Goal: Task Accomplishment & Management: Use online tool/utility

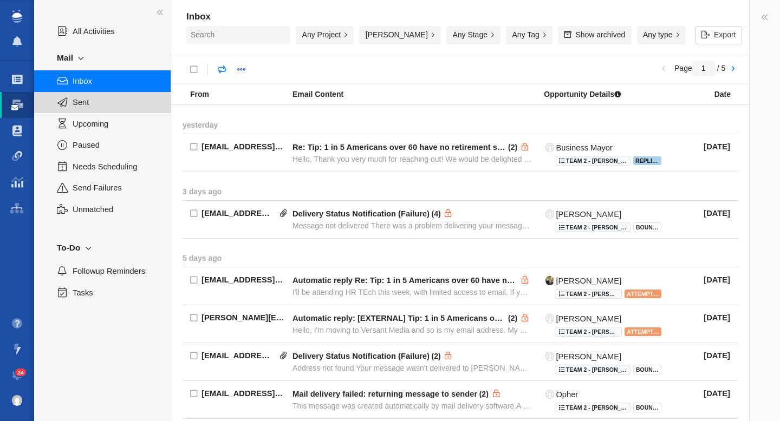
click at [87, 103] on span "Sent" at bounding box center [116, 102] width 86 height 12
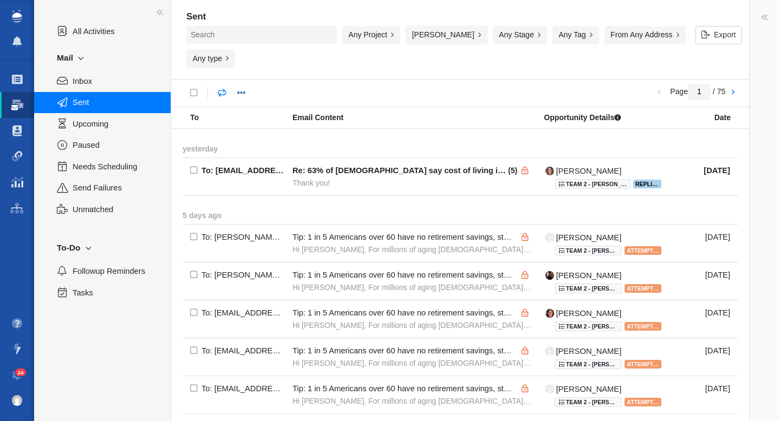
click at [406, 40] on button "[PERSON_NAME]" at bounding box center [447, 35] width 82 height 18
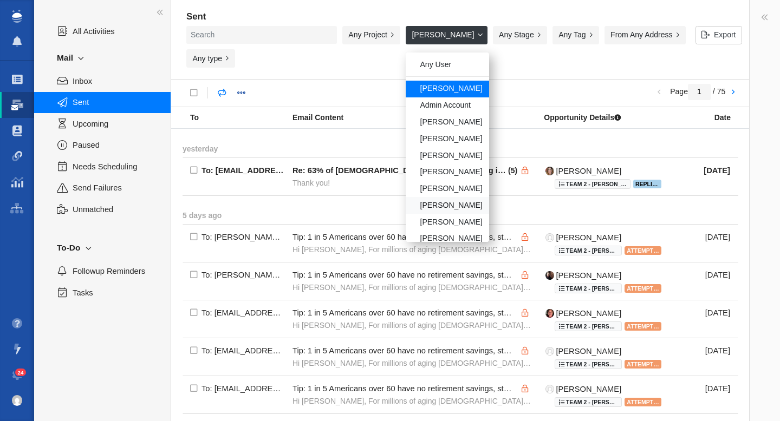
click at [406, 201] on div "[PERSON_NAME]" at bounding box center [447, 205] width 83 height 17
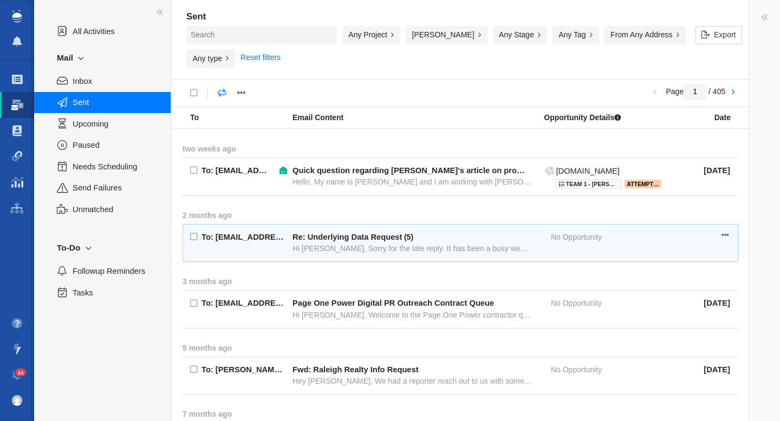
click at [364, 244] on div "Hi [PERSON_NAME], Sorry for the late reply. It has been a busy week over here. …" at bounding box center [411, 249] width 239 height 10
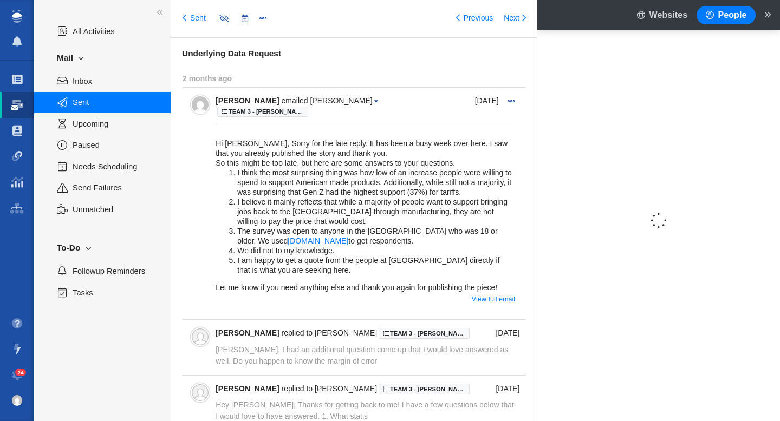
type input "message:1408171937"
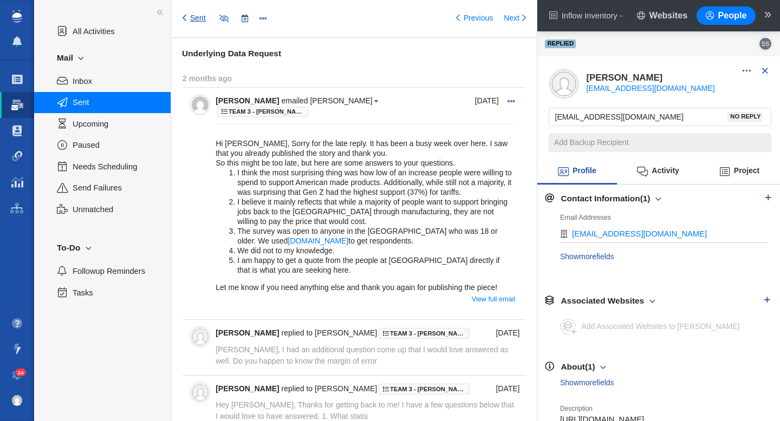
click at [195, 18] on link "Sent" at bounding box center [194, 18] width 23 height 11
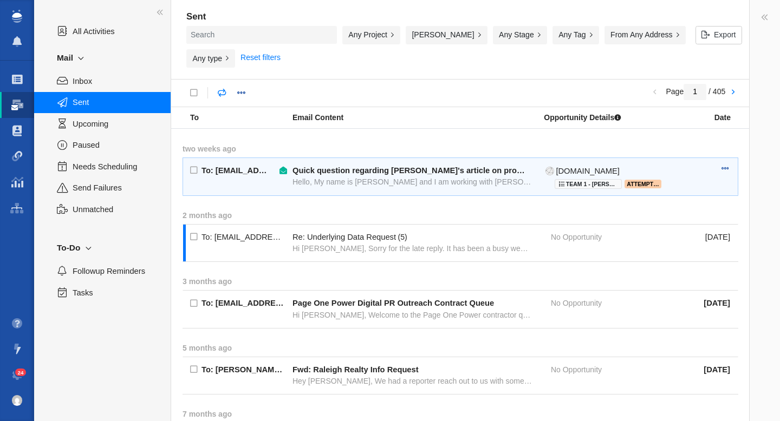
click at [408, 177] on div "Hello, My name is [PERSON_NAME] and I am working with [PERSON_NAME] Software to…" at bounding box center [411, 182] width 239 height 10
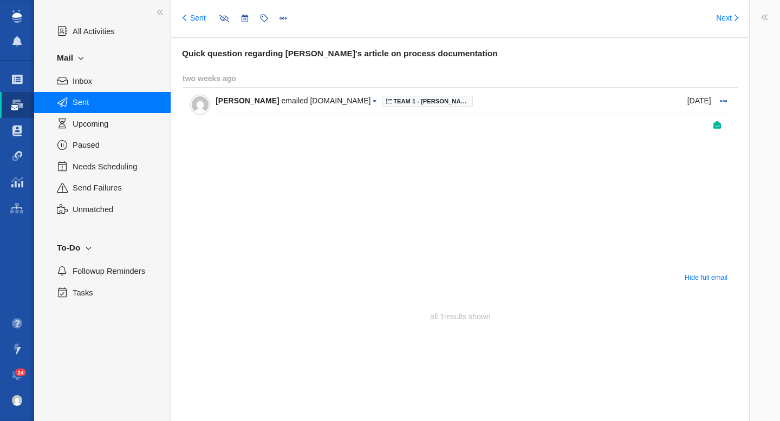
type input "message:1436460026"
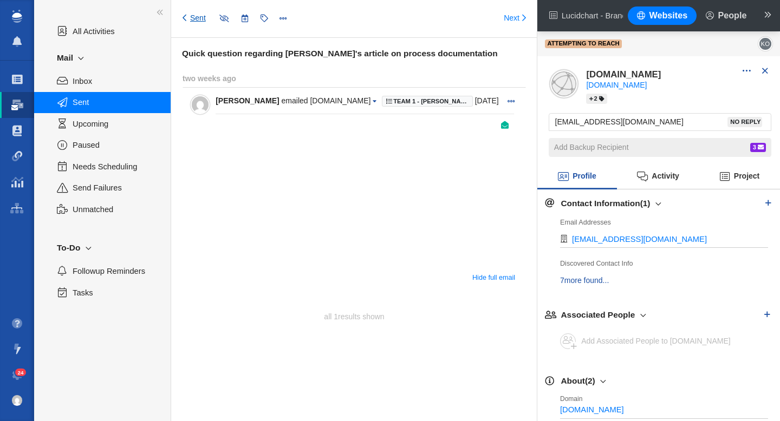
click at [193, 14] on link "Sent" at bounding box center [194, 18] width 23 height 11
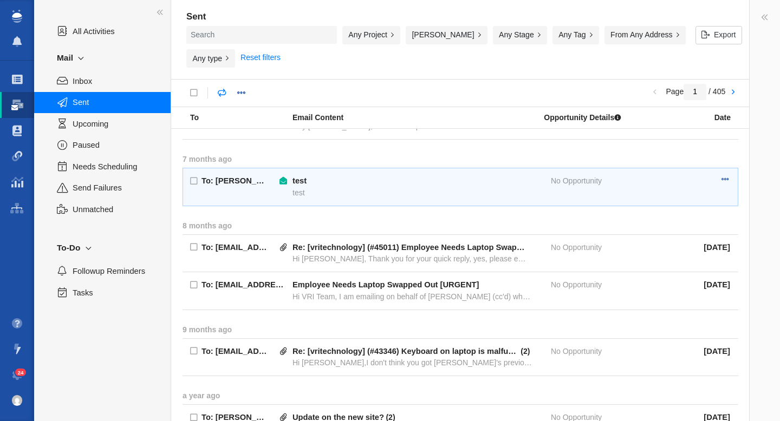
scroll to position [258, 0]
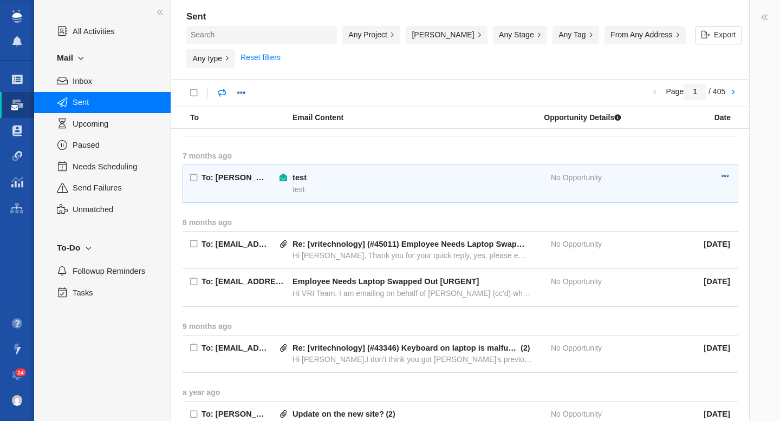
click at [382, 185] on div "test" at bounding box center [411, 190] width 239 height 10
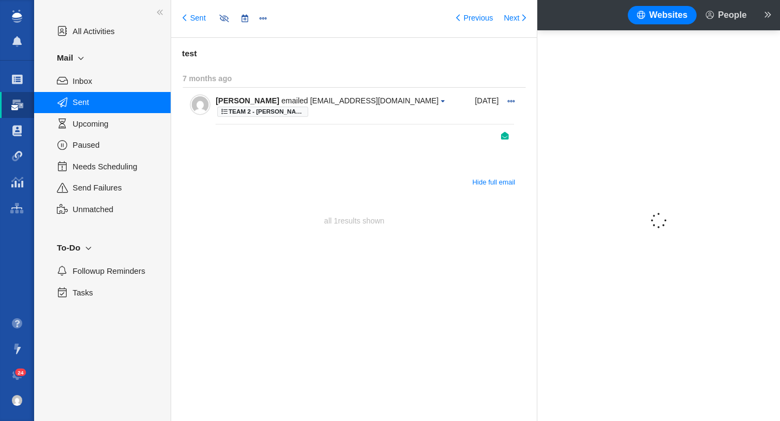
type input "message:1304839275"
click at [441, 102] on span at bounding box center [443, 101] width 4 height 6
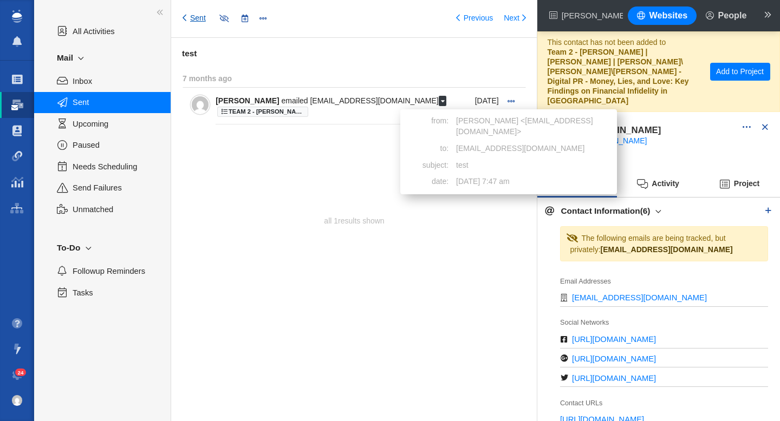
click at [198, 20] on link "Sent" at bounding box center [194, 18] width 23 height 11
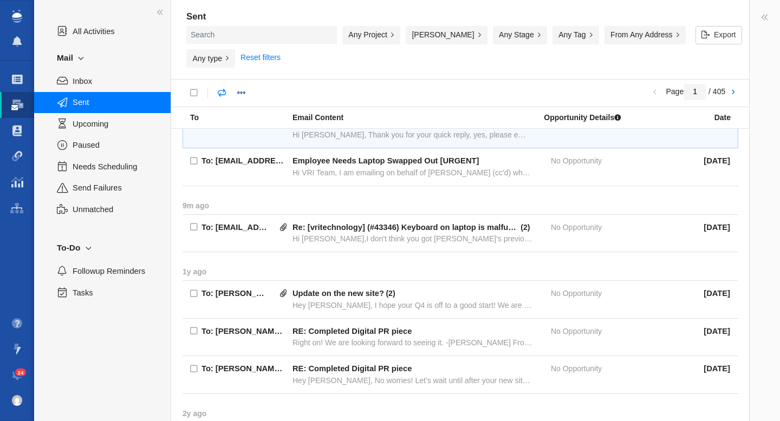
scroll to position [380, 0]
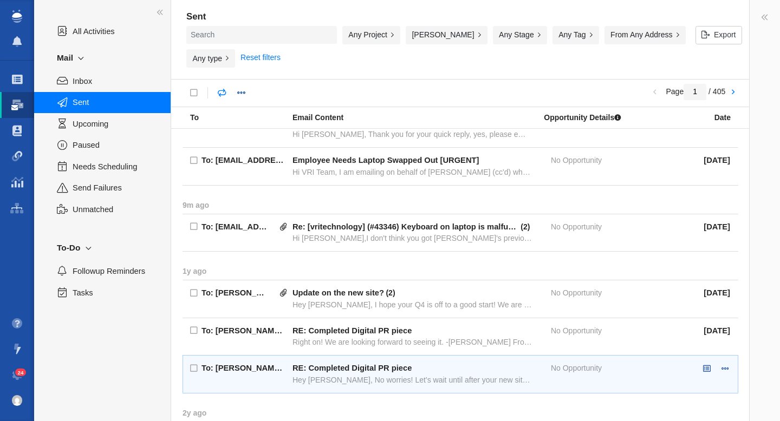
click at [432, 367] on span "RE: Completed Digital PR piece Hey [PERSON_NAME], No worries! Let’s wait until …" at bounding box center [411, 374] width 239 height 22
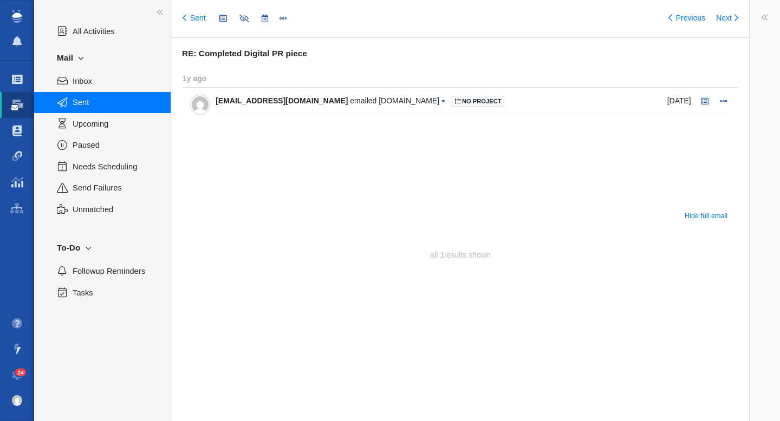
type input "message:1325329408"
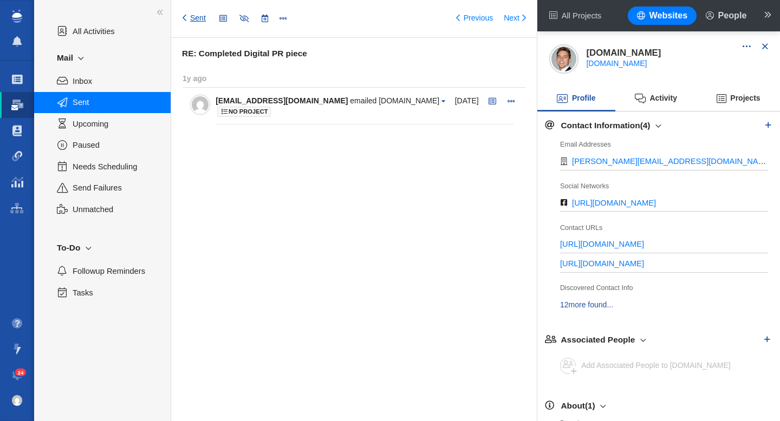
click at [196, 17] on link "Sent" at bounding box center [194, 18] width 23 height 11
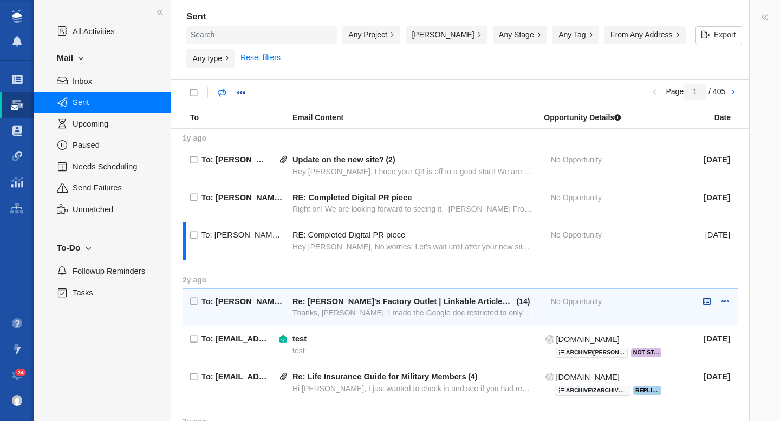
scroll to position [520, 0]
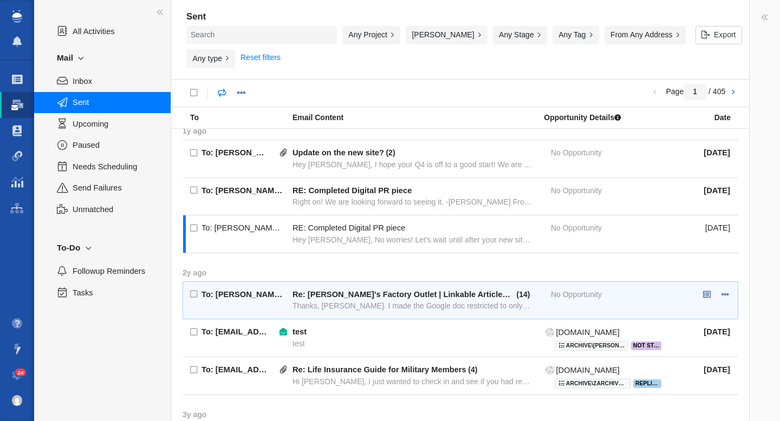
click at [402, 301] on div "Thanks, [PERSON_NAME]. I made the Google doc restricted to only P1Pk folks as w…" at bounding box center [411, 306] width 239 height 10
type input "message:1053480529"
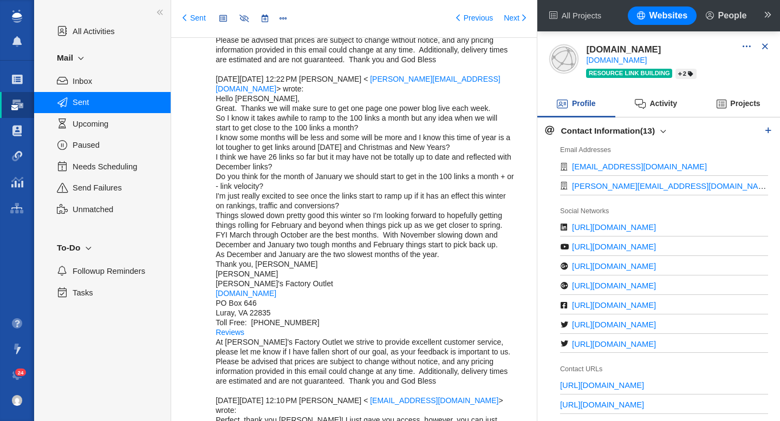
scroll to position [1757, 0]
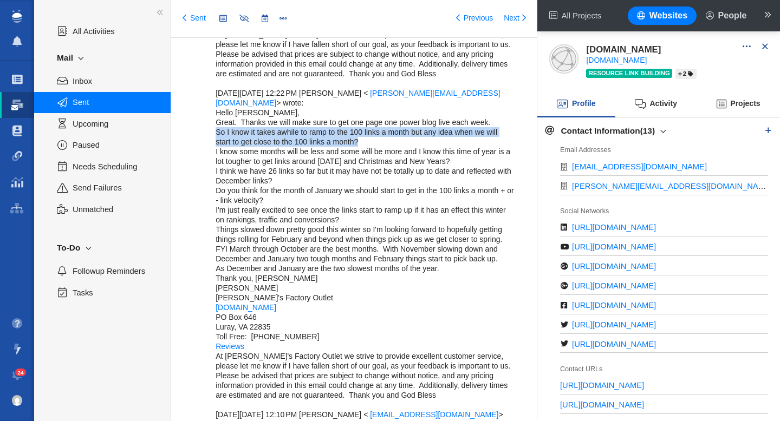
drag, startPoint x: 216, startPoint y: 112, endPoint x: 358, endPoint y: 118, distance: 142.6
click at [358, 118] on div "Hi [PERSON_NAME]! Thank you for adding the second blog article to the doc. I ju…" at bounding box center [365, 382] width 298 height 2166
copy div "So I know it takes awhile to ramp to the 100 links a month but any idea when we…"
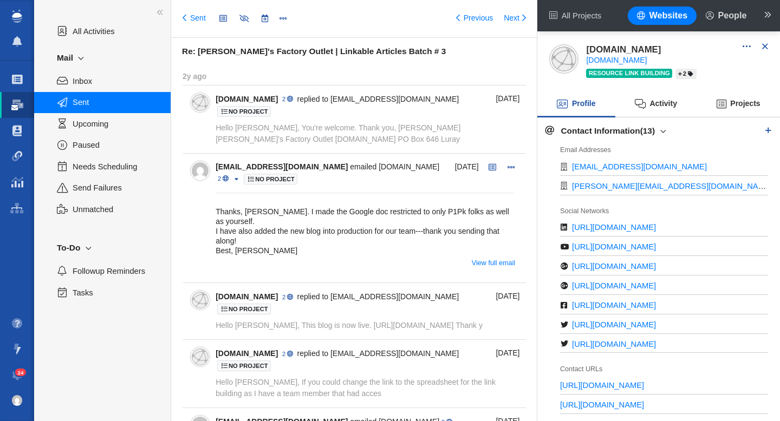
scroll to position [0, 0]
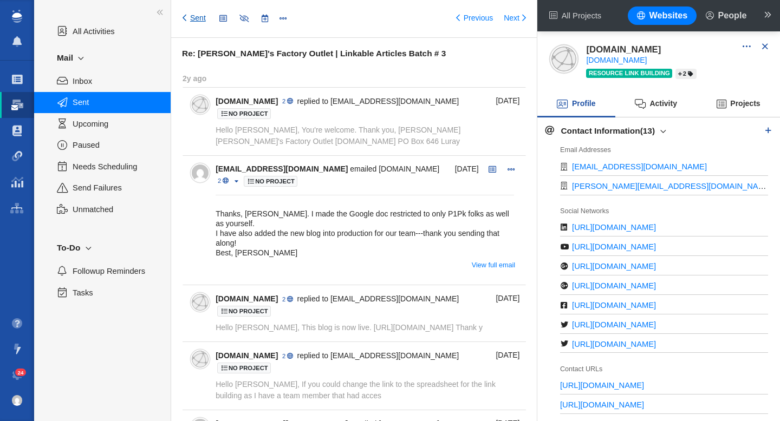
click at [195, 21] on link "Sent" at bounding box center [194, 18] width 23 height 11
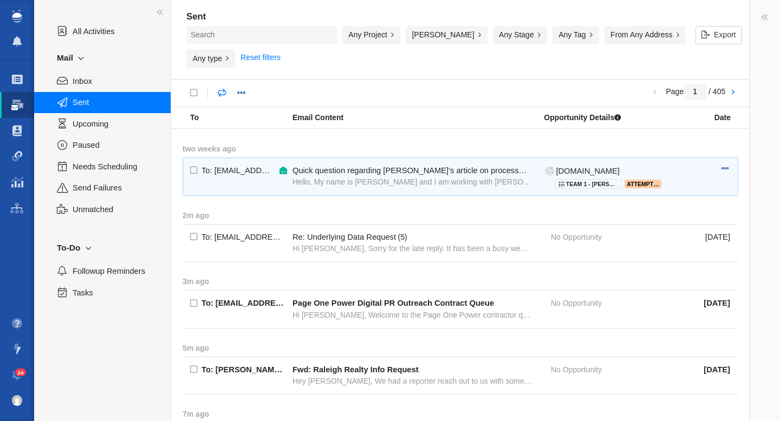
click at [357, 179] on div "Hello, My name is [PERSON_NAME] and I am working with [PERSON_NAME] Software to…" at bounding box center [411, 182] width 239 height 10
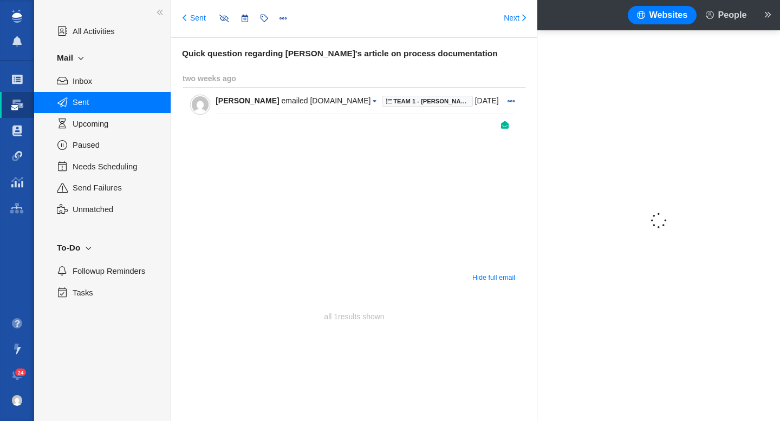
type input "message:1436460026"
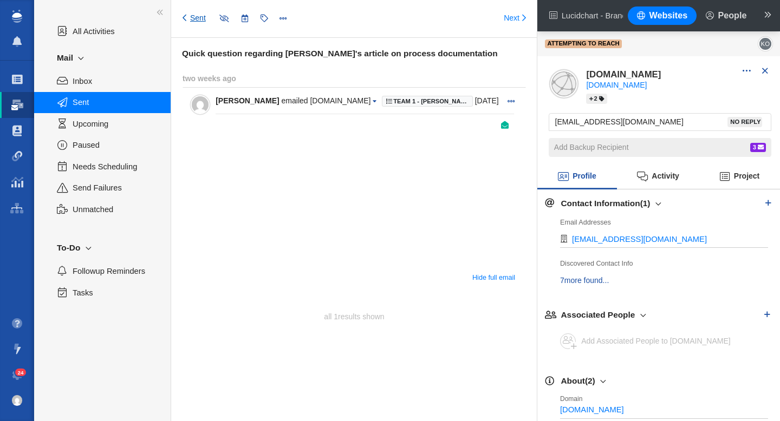
click at [192, 18] on link "Sent" at bounding box center [194, 18] width 23 height 11
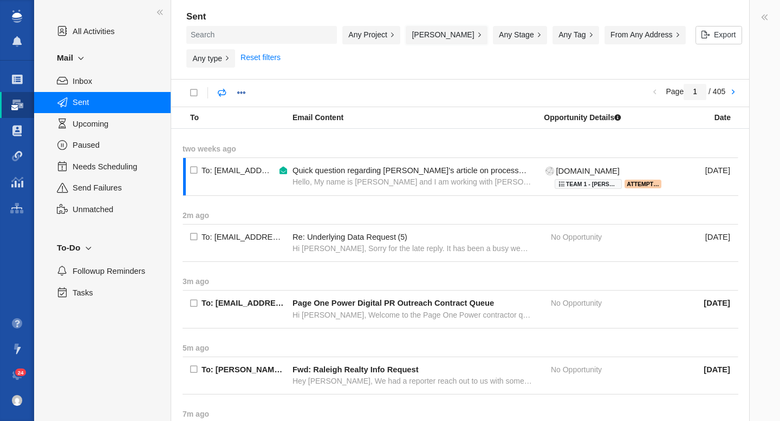
click at [406, 35] on button "[PERSON_NAME]" at bounding box center [447, 35] width 82 height 18
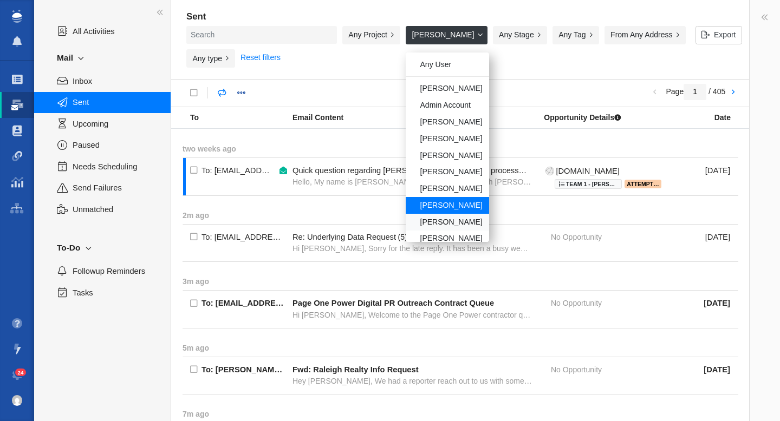
click at [408, 219] on div "[PERSON_NAME]" at bounding box center [447, 222] width 83 height 17
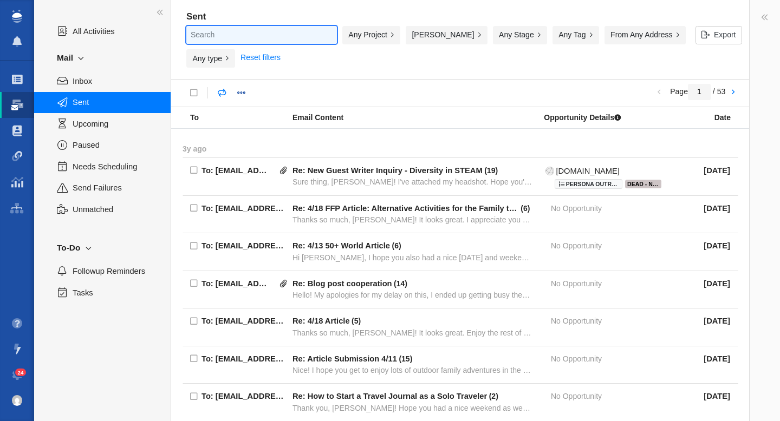
click at [246, 33] on input "text" at bounding box center [261, 35] width 151 height 18
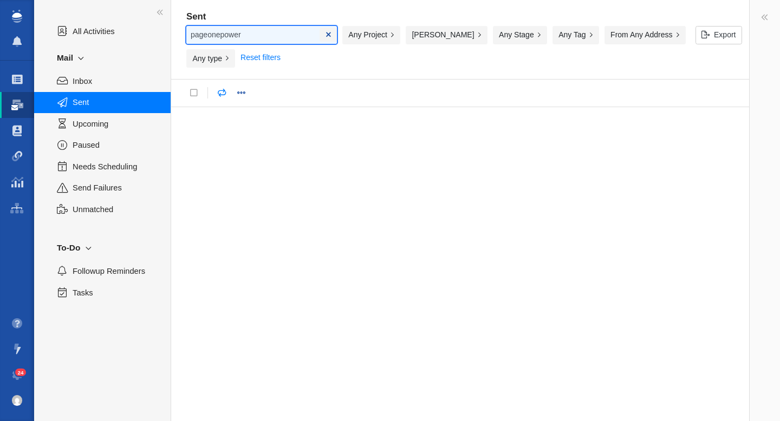
click at [245, 31] on input "pageonepower" at bounding box center [261, 35] width 151 height 18
type input "@"
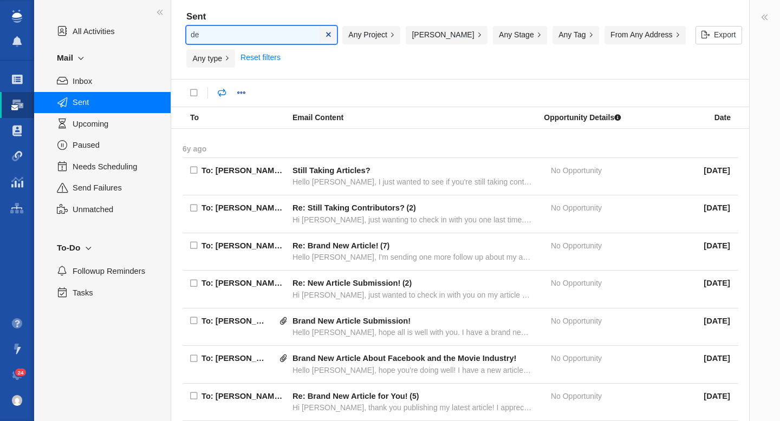
type input "d"
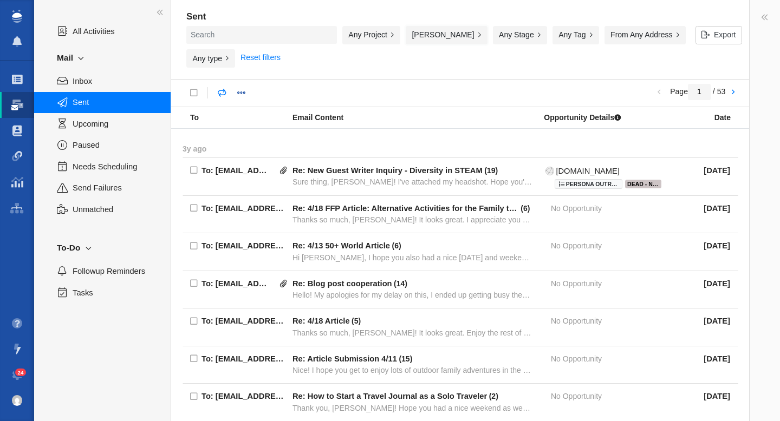
click at [406, 35] on button "[PERSON_NAME]" at bounding box center [447, 35] width 82 height 18
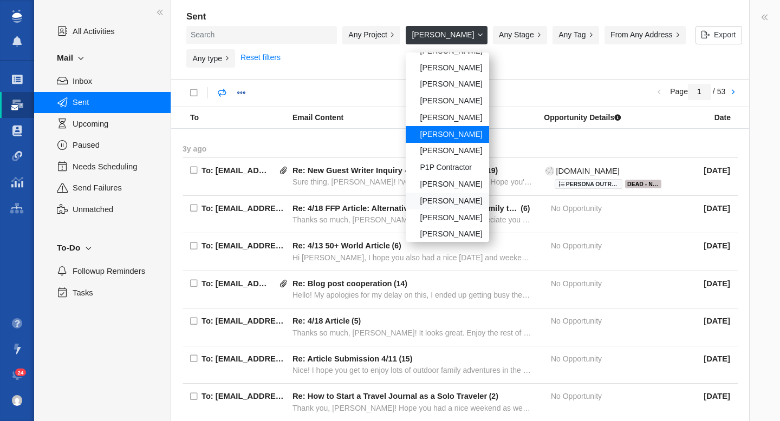
scroll to position [93, 0]
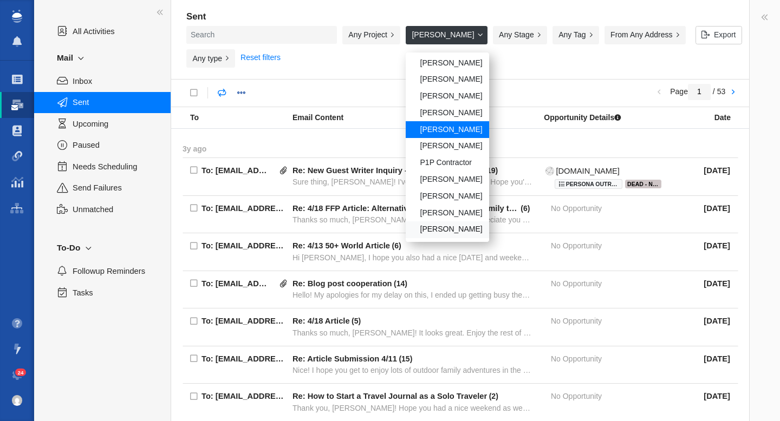
click at [406, 230] on div "[PERSON_NAME]" at bounding box center [447, 230] width 83 height 17
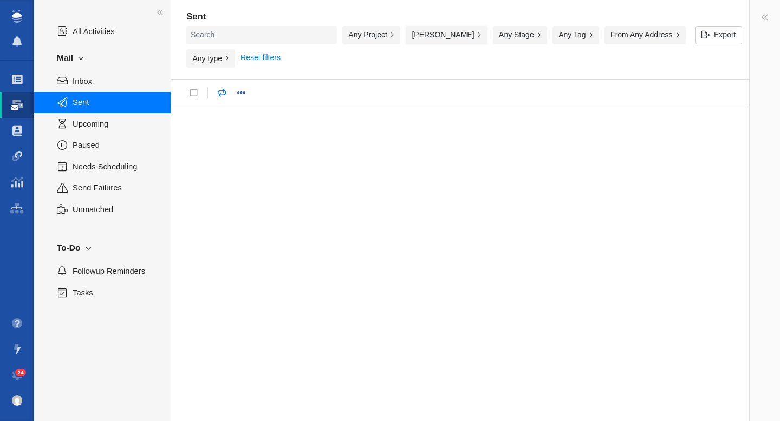
click at [411, 34] on button "[PERSON_NAME]" at bounding box center [447, 35] width 82 height 18
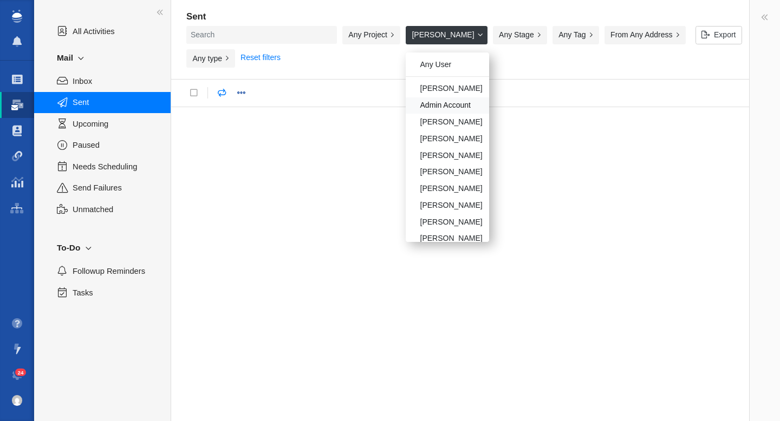
click at [420, 105] on div "Admin Account" at bounding box center [447, 105] width 83 height 17
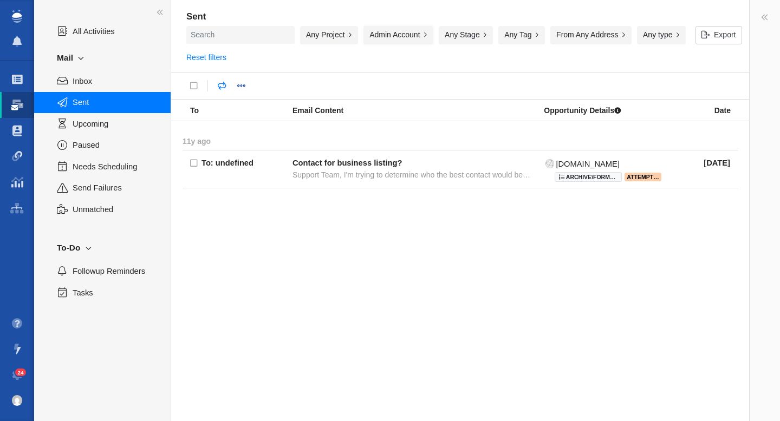
click at [390, 33] on button "Admin Account" at bounding box center [398, 35] width 70 height 18
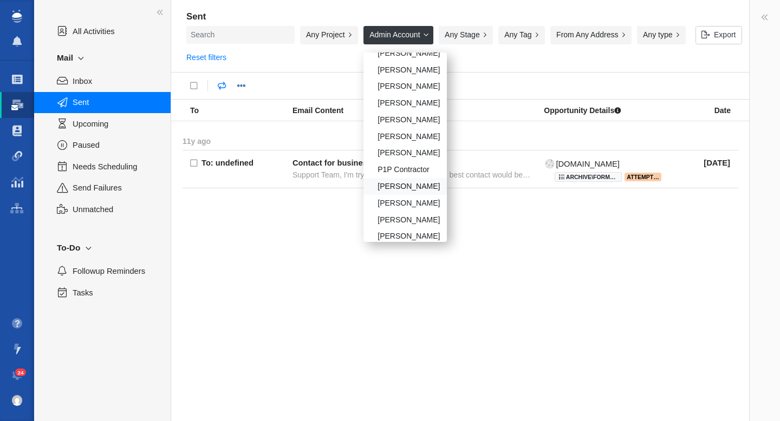
scroll to position [93, 0]
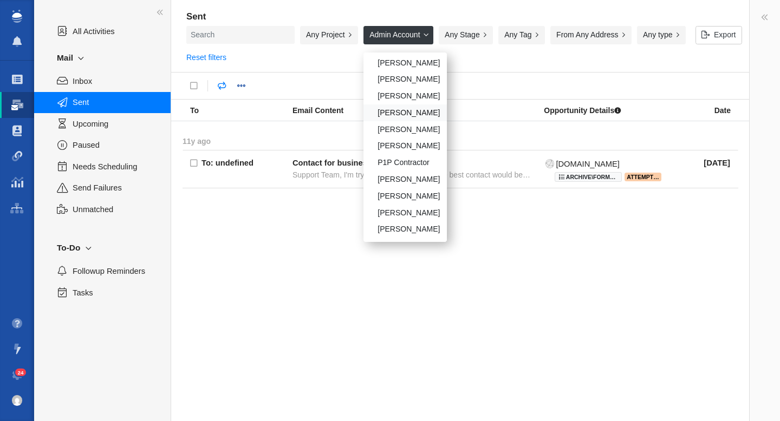
click at [398, 114] on div "[PERSON_NAME]" at bounding box center [404, 113] width 83 height 17
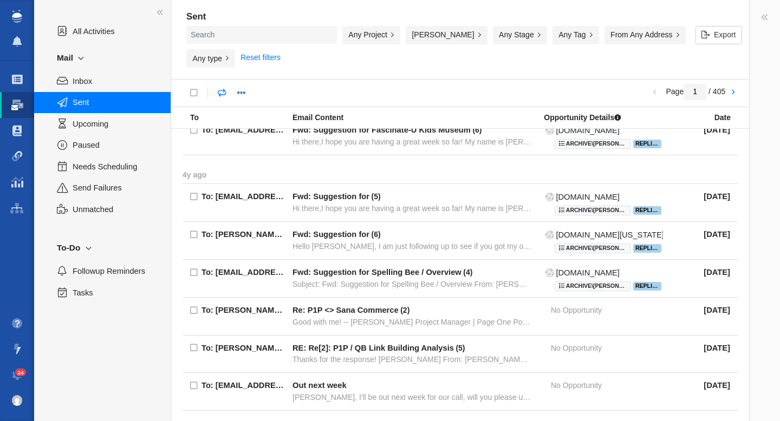
scroll to position [978, 0]
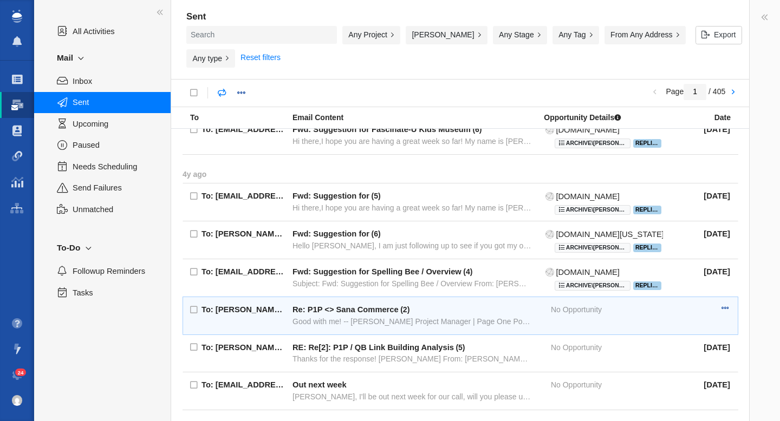
click at [319, 317] on div "Good with me! -- [PERSON_NAME] Project Manager | Page One Power Mobile: [PHONE_…" at bounding box center [411, 322] width 239 height 10
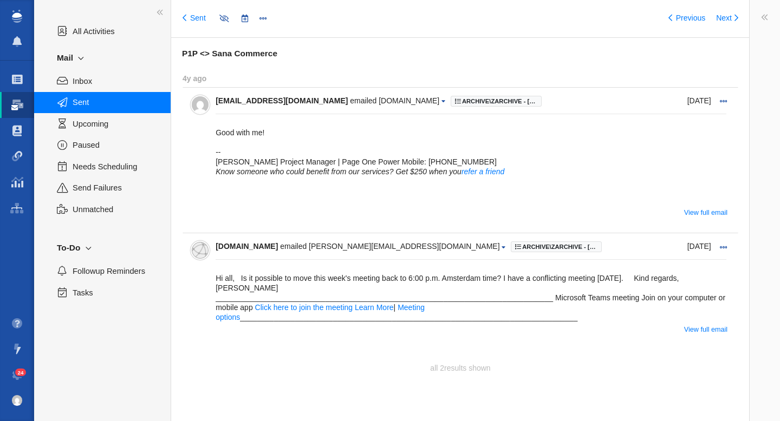
type input "message:1325317208"
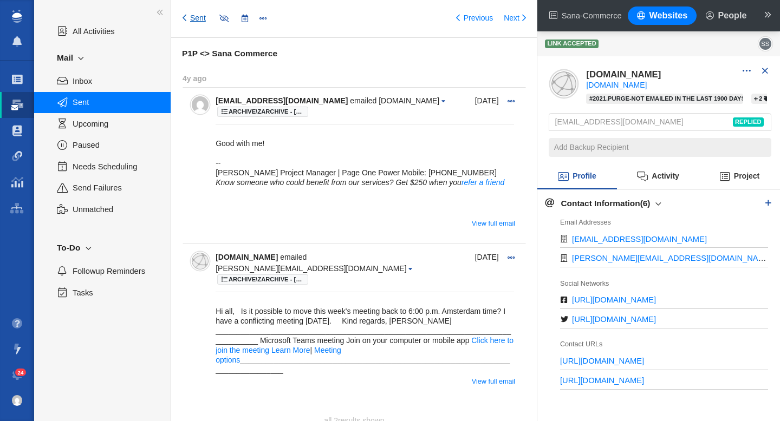
click at [193, 19] on link "Sent" at bounding box center [194, 18] width 23 height 11
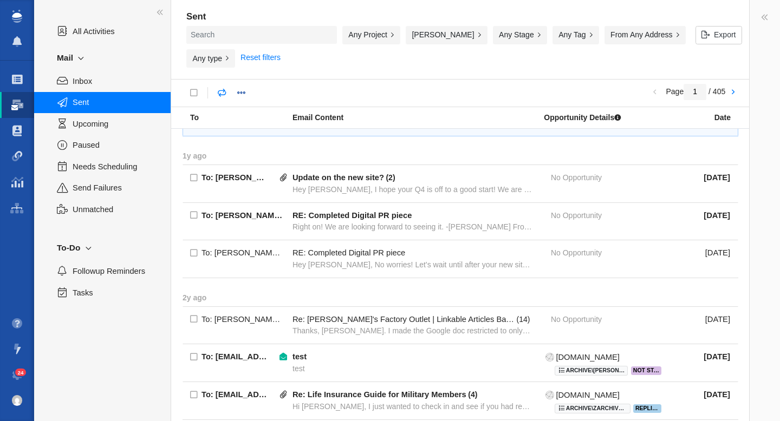
scroll to position [497, 0]
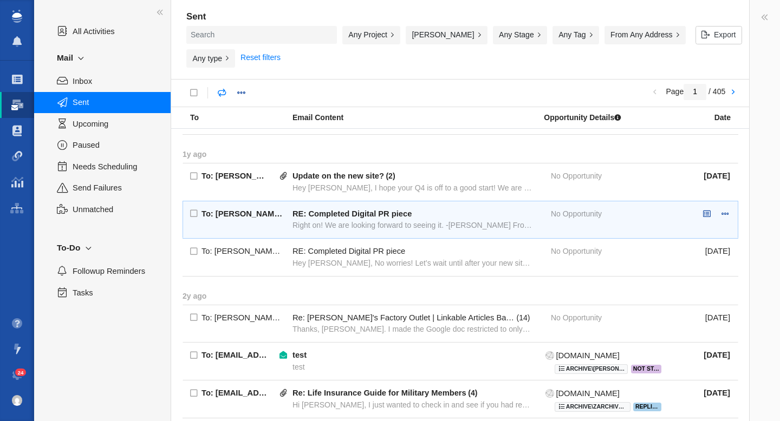
click at [437, 212] on span "RE: Completed Digital PR piece Right on! We are looking forward to seeing it. -…" at bounding box center [411, 220] width 239 height 22
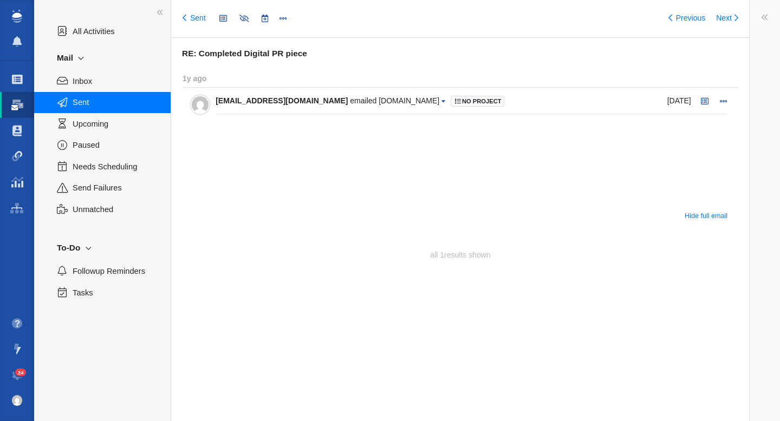
type input "message:1325329379"
click at [198, 21] on link "Sent" at bounding box center [194, 18] width 23 height 11
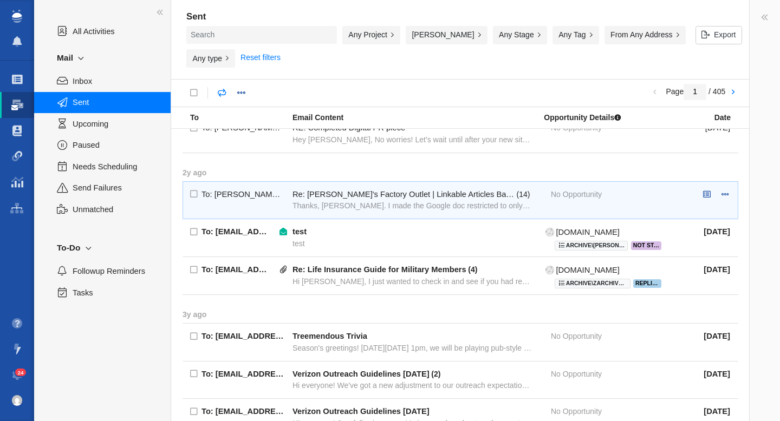
scroll to position [621, 0]
click at [367, 189] on div "Re: [PERSON_NAME]'s Factory Outlet | Linkable Articles Batch # 3" at bounding box center [403, 194] width 222 height 10
type input "message:1053480529"
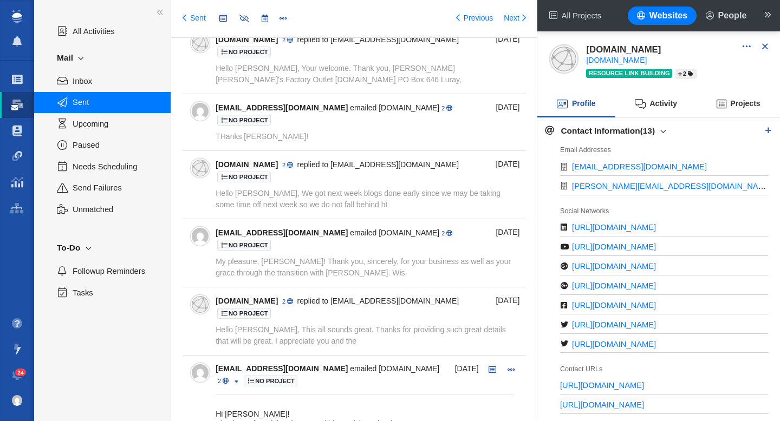
scroll to position [915, 0]
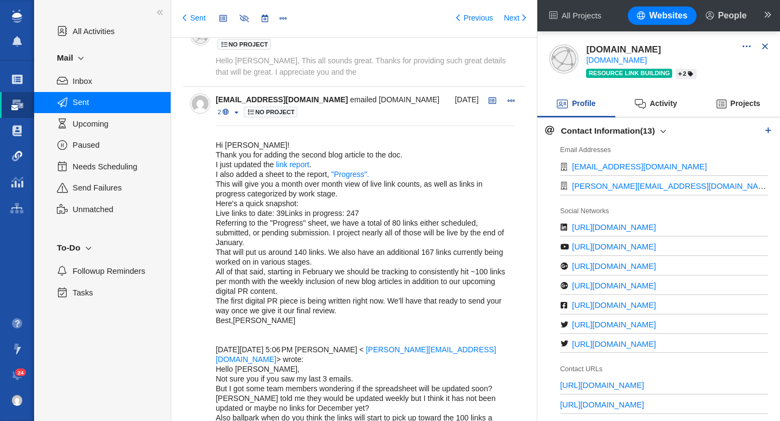
click at [17, 160] on span at bounding box center [17, 156] width 11 height 11
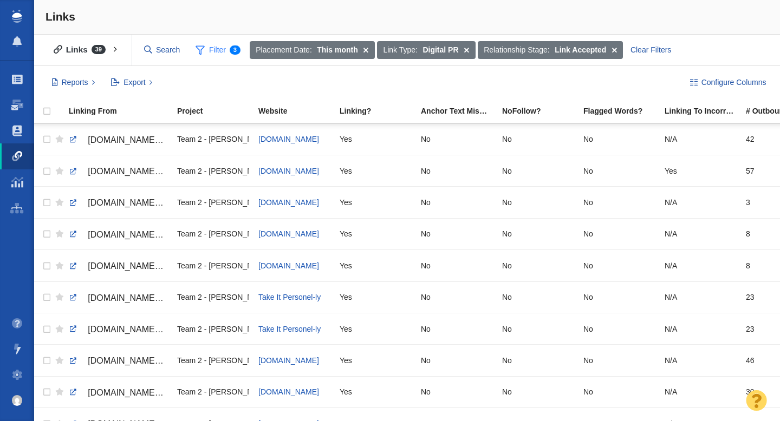
click at [213, 53] on span "Filter 3" at bounding box center [217, 50] width 57 height 21
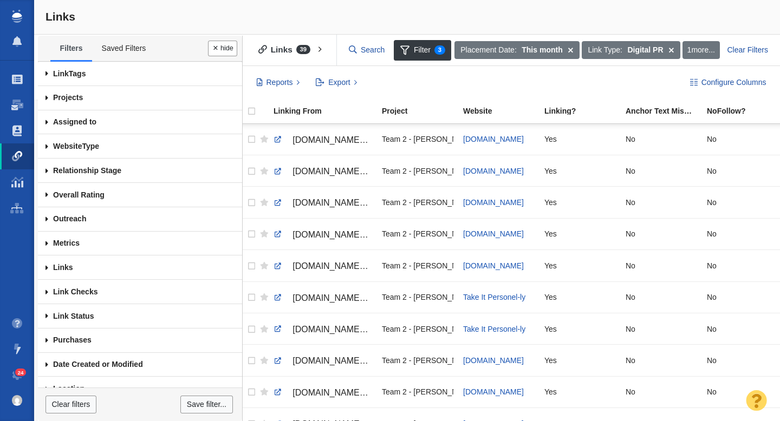
click at [48, 97] on span at bounding box center [47, 98] width 18 height 24
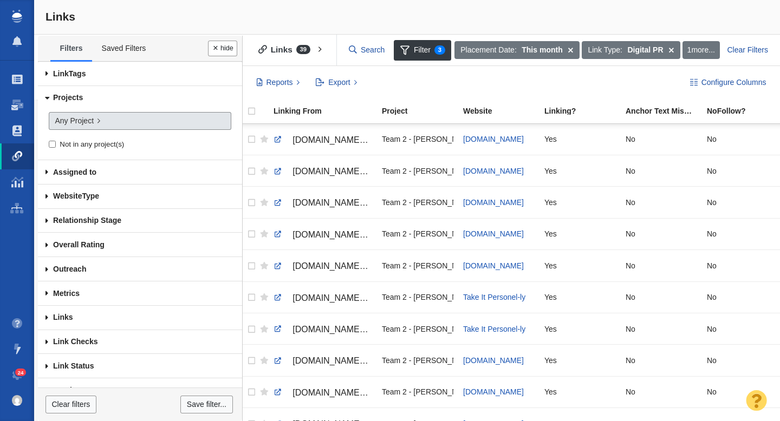
click at [93, 122] on span "Any Project" at bounding box center [74, 120] width 39 height 11
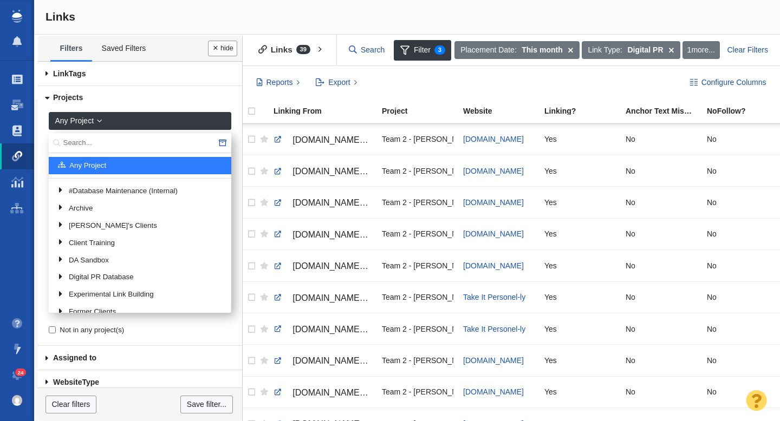
click at [100, 143] on input "text" at bounding box center [140, 143] width 183 height 20
type input "alan"
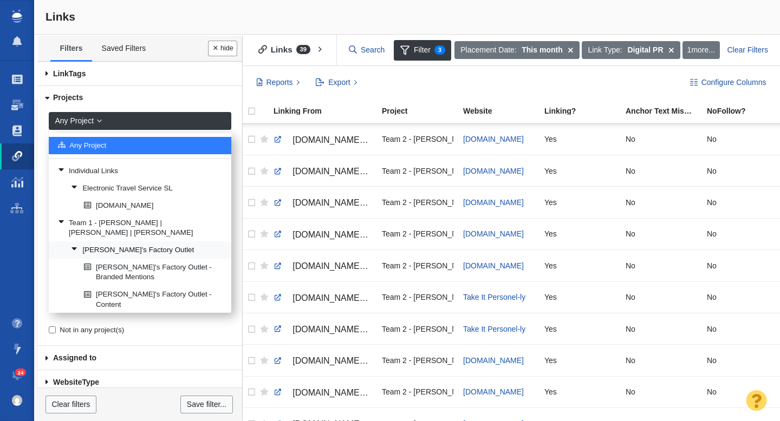
scroll to position [21, 0]
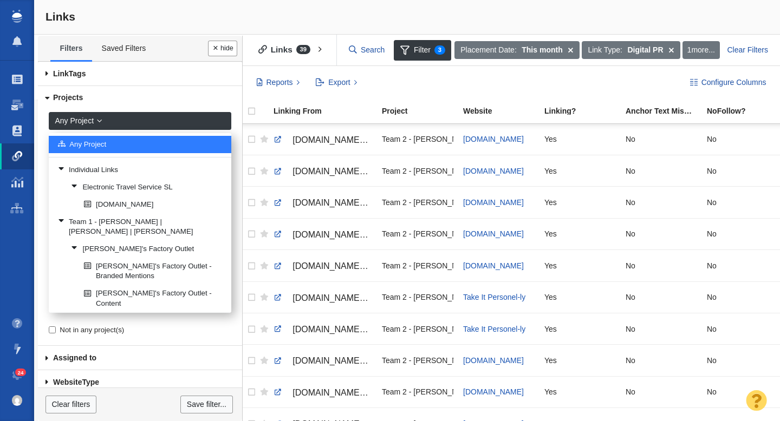
click at [142, 313] on link "[PERSON_NAME]'s Factory Outlet - Resource" at bounding box center [153, 326] width 144 height 26
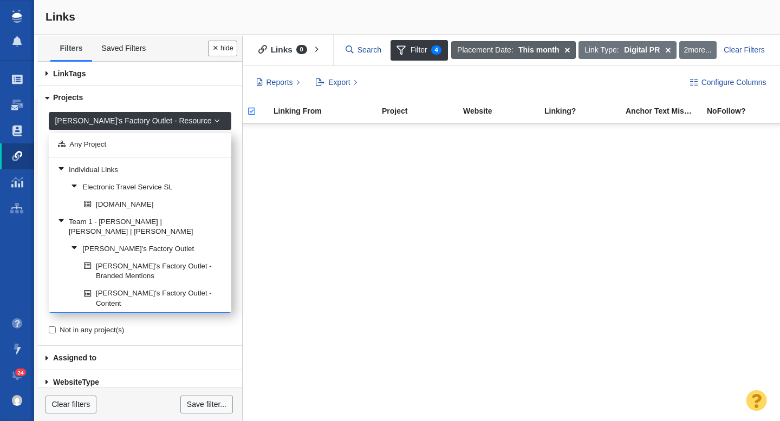
click at [567, 50] on span at bounding box center [567, 50] width 17 height 18
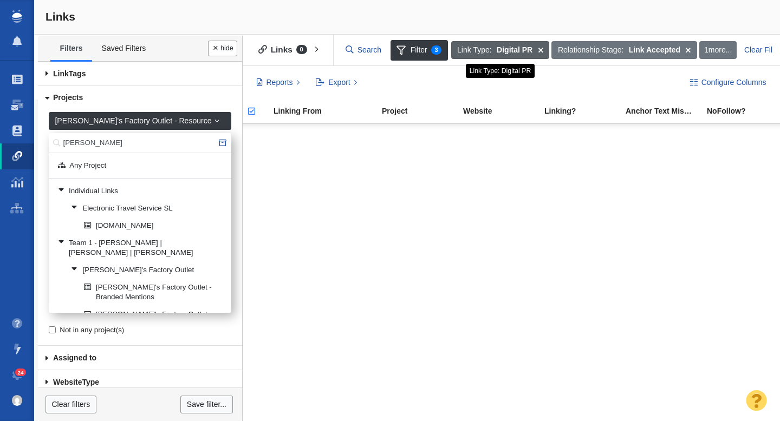
click at [539, 49] on span at bounding box center [540, 50] width 17 height 18
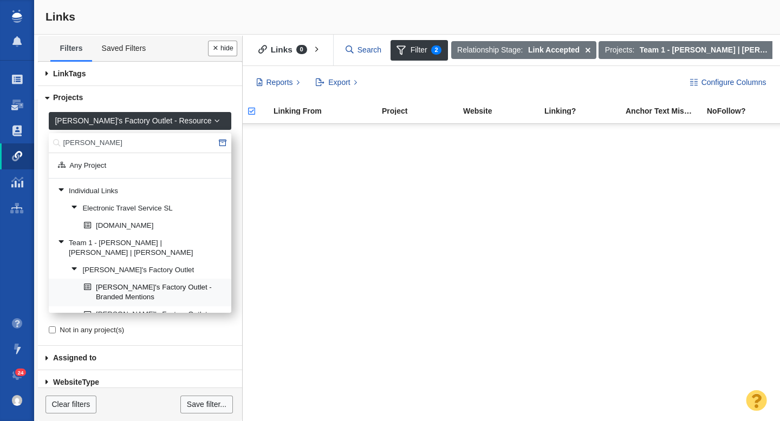
click at [170, 279] on link "[PERSON_NAME]'s Factory Outlet - Branded Mentions" at bounding box center [153, 292] width 144 height 26
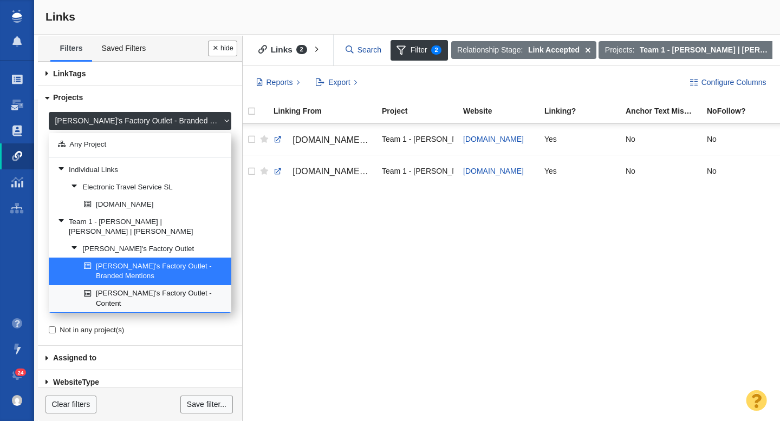
click at [160, 286] on link "[PERSON_NAME]'s Factory Outlet - Content" at bounding box center [153, 299] width 144 height 26
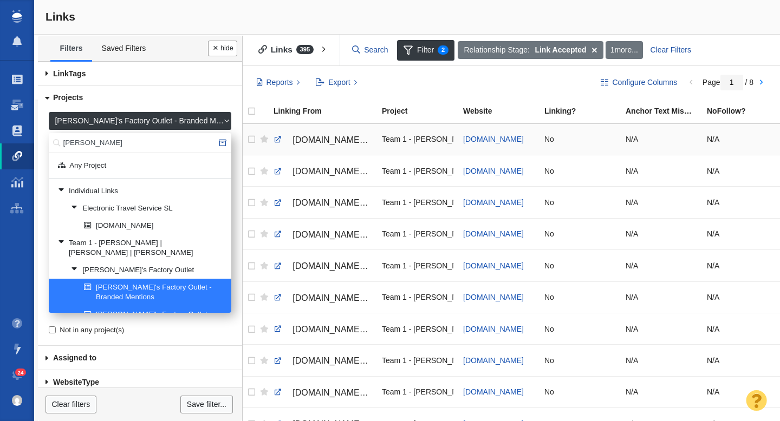
click at [331, 143] on span "ponbee.com/sustain-your-fitness-goals/" at bounding box center [338, 139] width 92 height 9
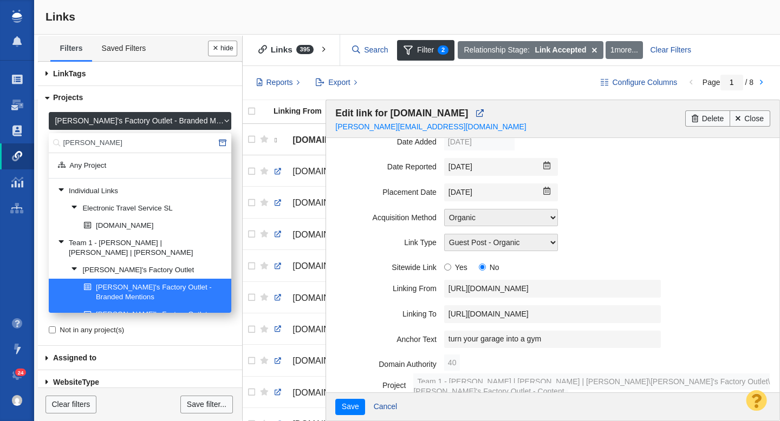
scroll to position [85, 0]
click at [743, 117] on link "Close" at bounding box center [750, 118] width 41 height 16
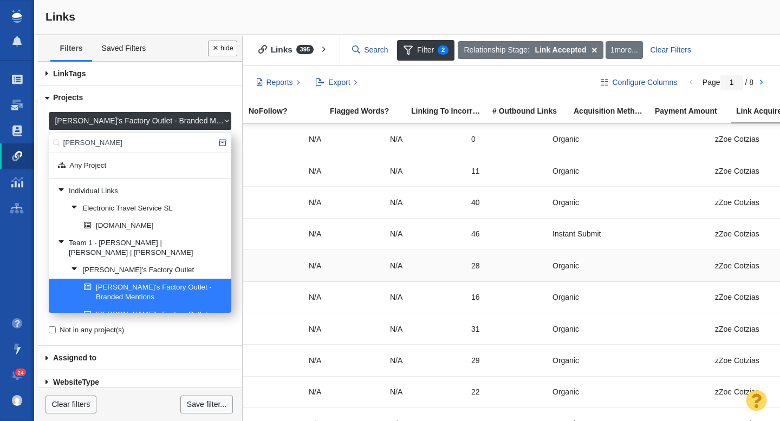
scroll to position [0, 479]
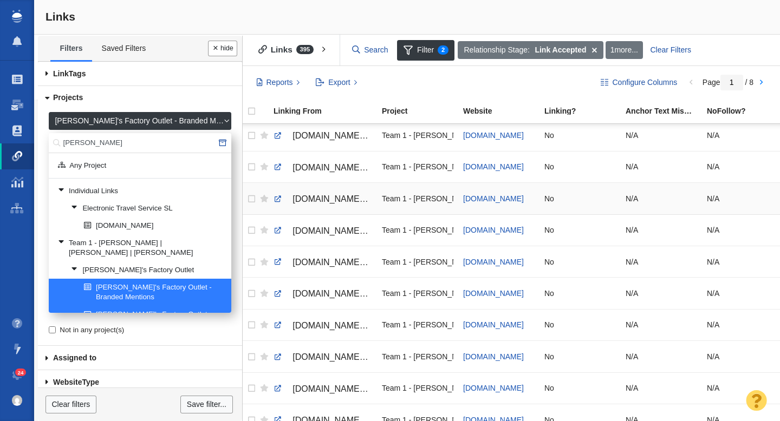
click at [331, 201] on span "www.cabinlife.com/articles/safety-and-security-while-at-the-cabin" at bounding box center [338, 198] width 92 height 9
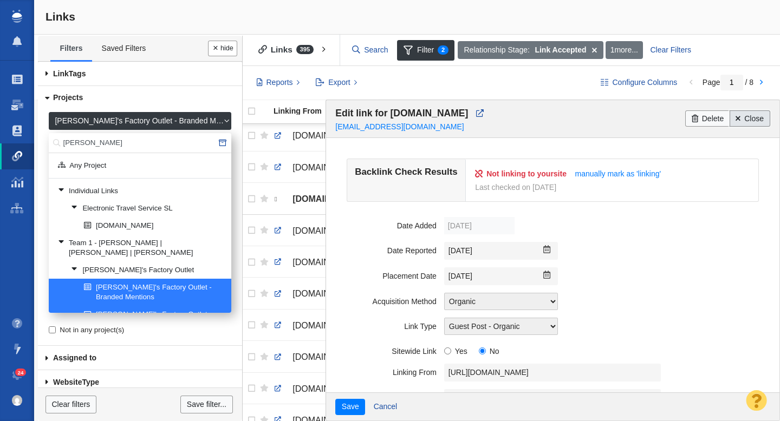
click at [754, 116] on link "Close" at bounding box center [750, 118] width 41 height 16
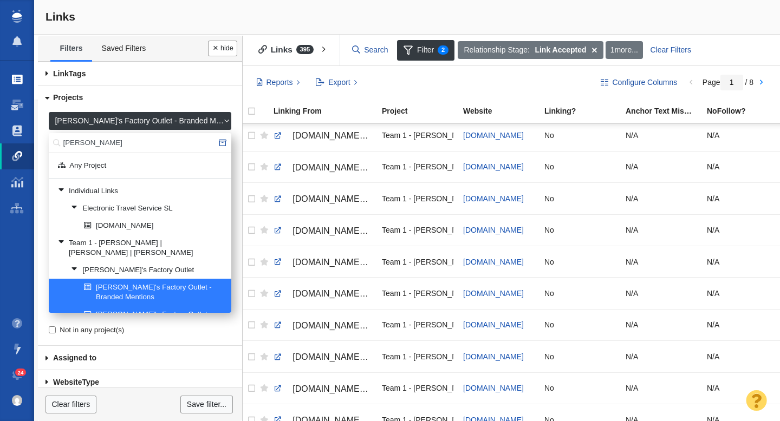
click at [16, 78] on span at bounding box center [17, 79] width 11 height 11
